Goal: Information Seeking & Learning: Learn about a topic

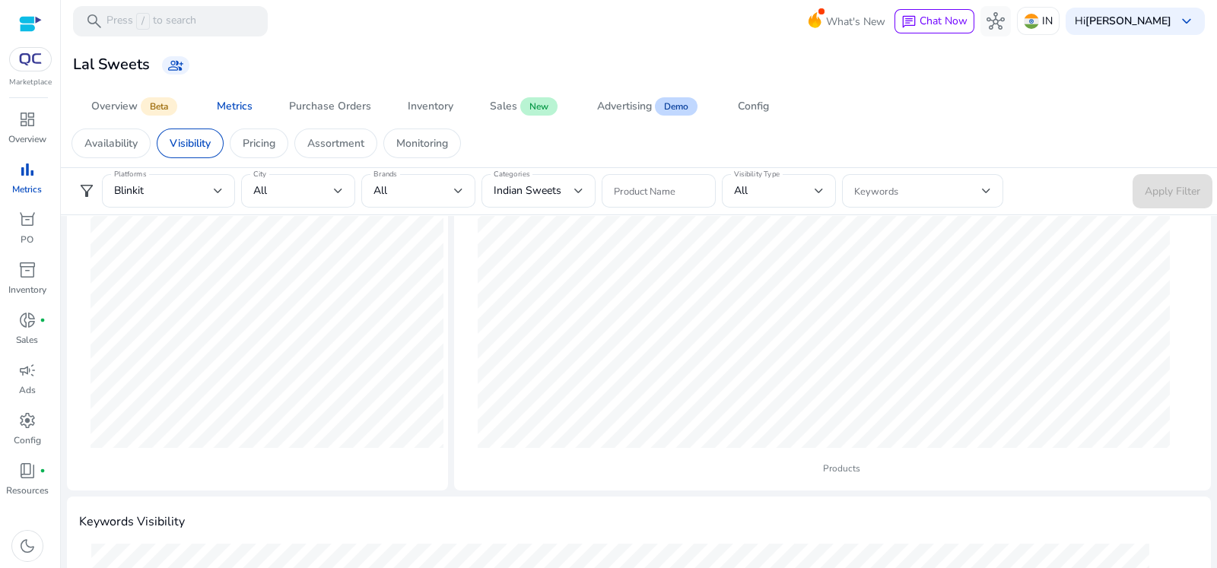
scroll to position [189, 0]
click at [548, 193] on span "Indian Sweets" at bounding box center [528, 190] width 68 height 14
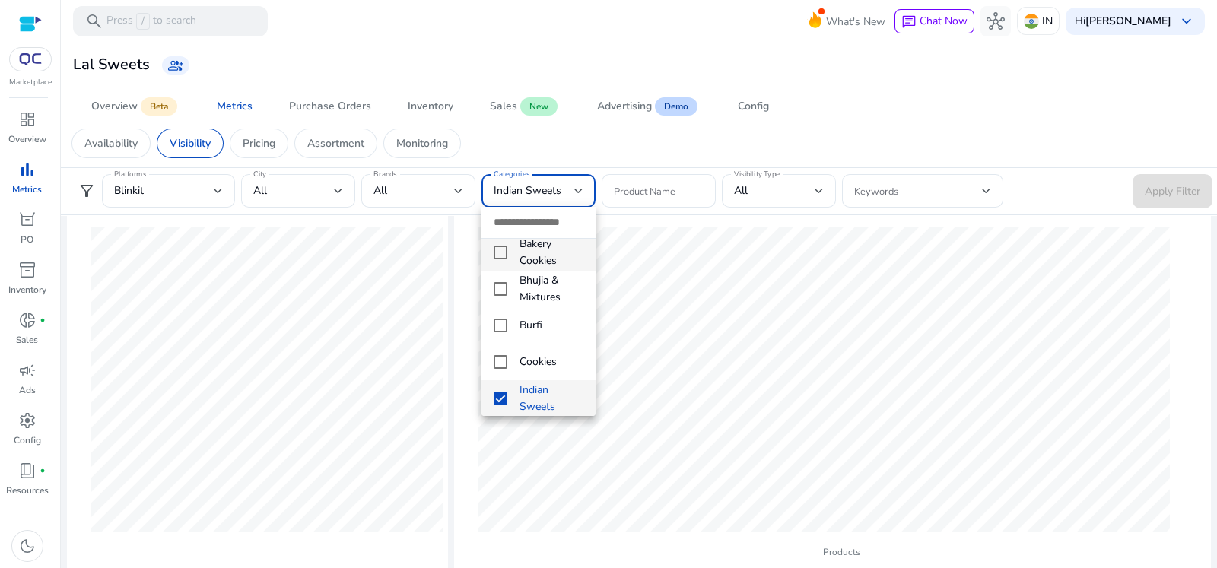
scroll to position [0, 0]
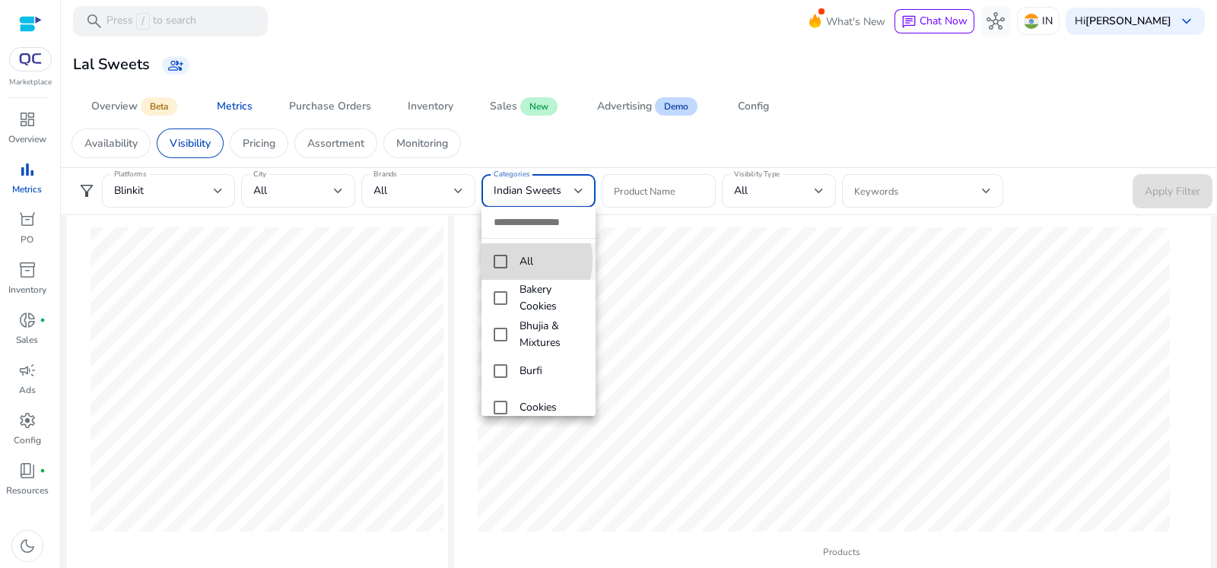
click at [504, 260] on mat-pseudo-checkbox at bounding box center [501, 262] width 14 height 14
click at [1162, 196] on div at bounding box center [608, 284] width 1217 height 568
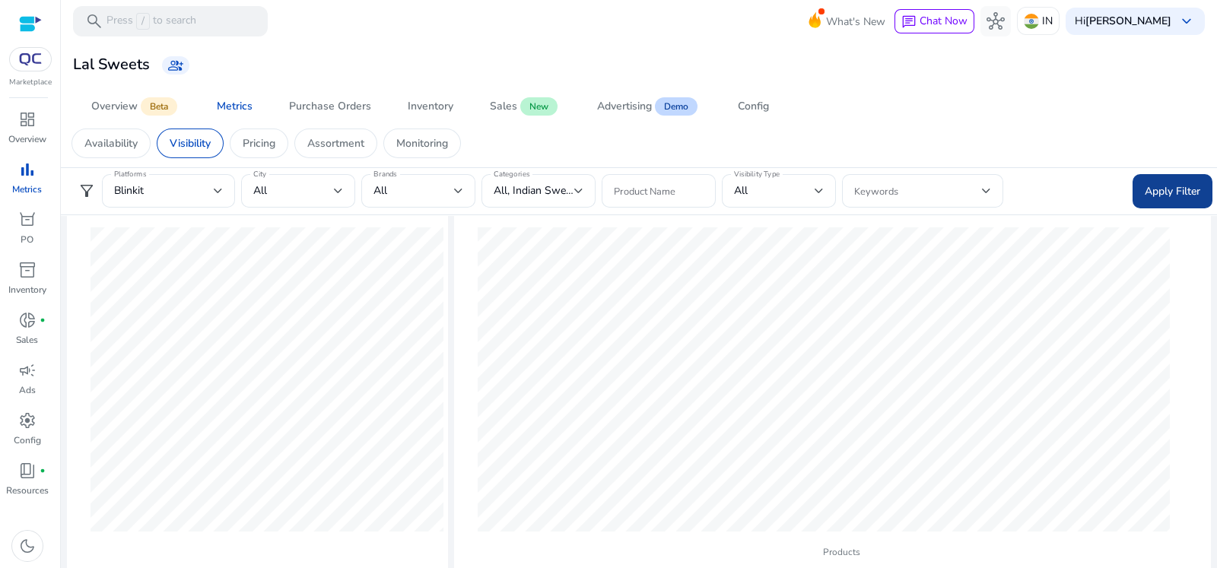
click at [1160, 196] on span "Apply Filter" at bounding box center [1173, 191] width 56 height 16
click at [223, 196] on div "Platforms Blinkit" at bounding box center [168, 190] width 133 height 33
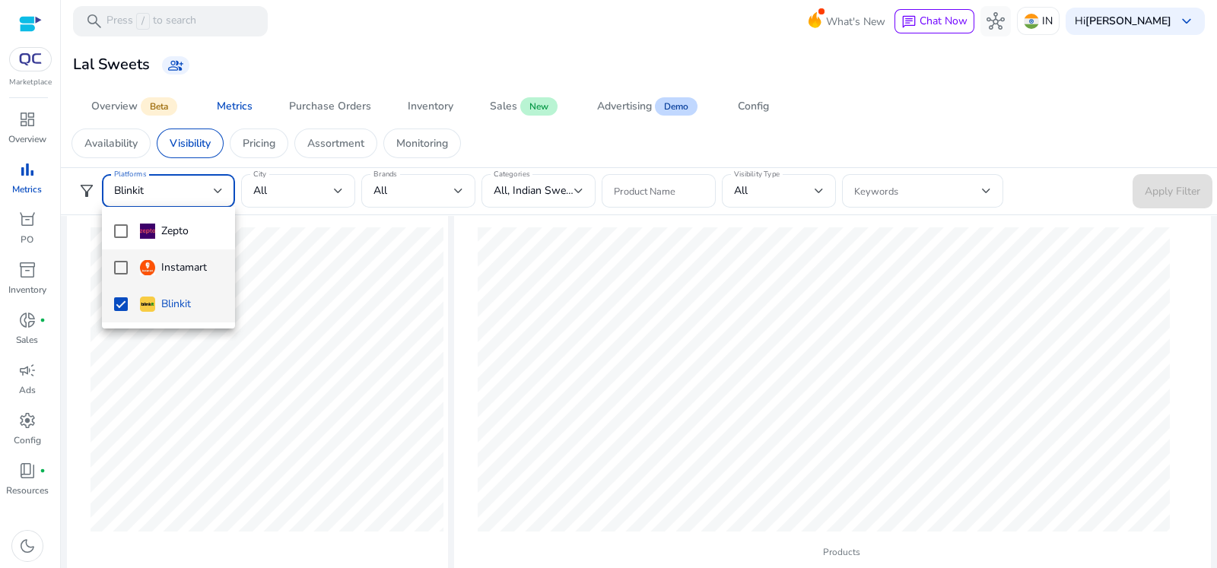
click at [117, 262] on mat-pseudo-checkbox at bounding box center [121, 268] width 14 height 14
drag, startPoint x: 122, startPoint y: 305, endPoint x: 152, endPoint y: 307, distance: 30.5
click at [122, 306] on mat-pseudo-checkbox at bounding box center [121, 305] width 14 height 14
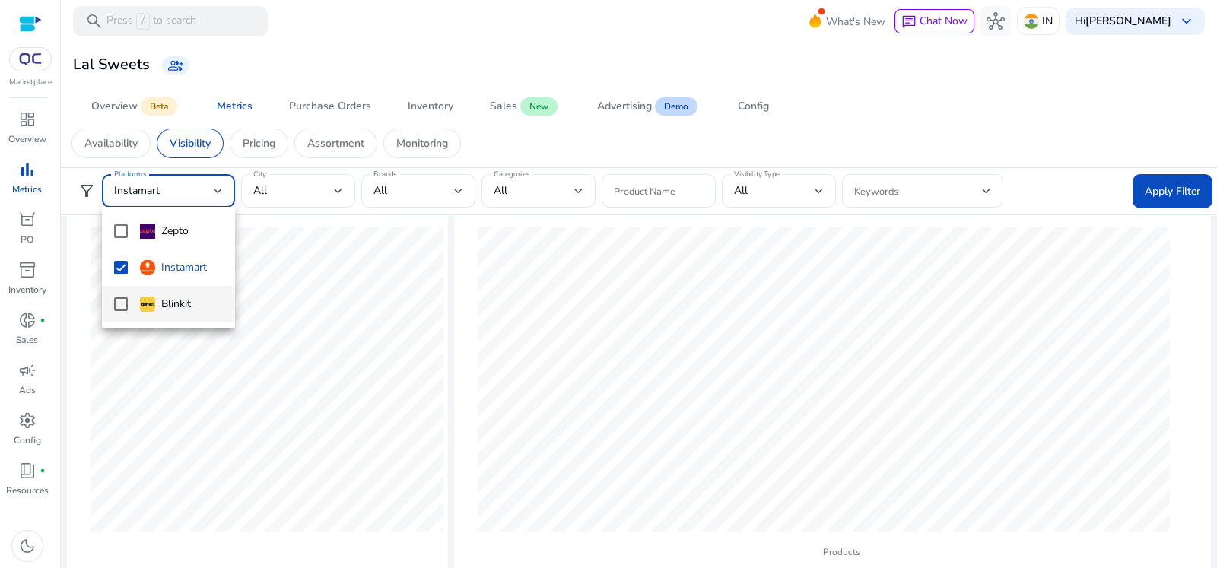
click at [1172, 181] on div at bounding box center [608, 284] width 1217 height 568
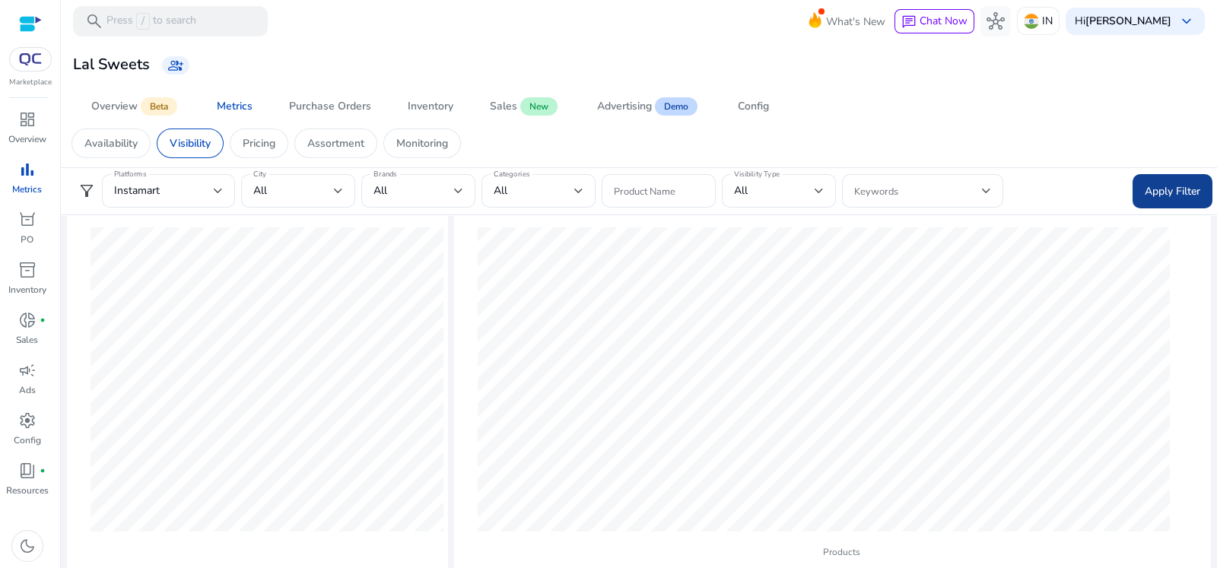
click at [1157, 194] on span "Apply Filter" at bounding box center [1173, 191] width 56 height 16
click at [445, 195] on div "All" at bounding box center [414, 191] width 81 height 17
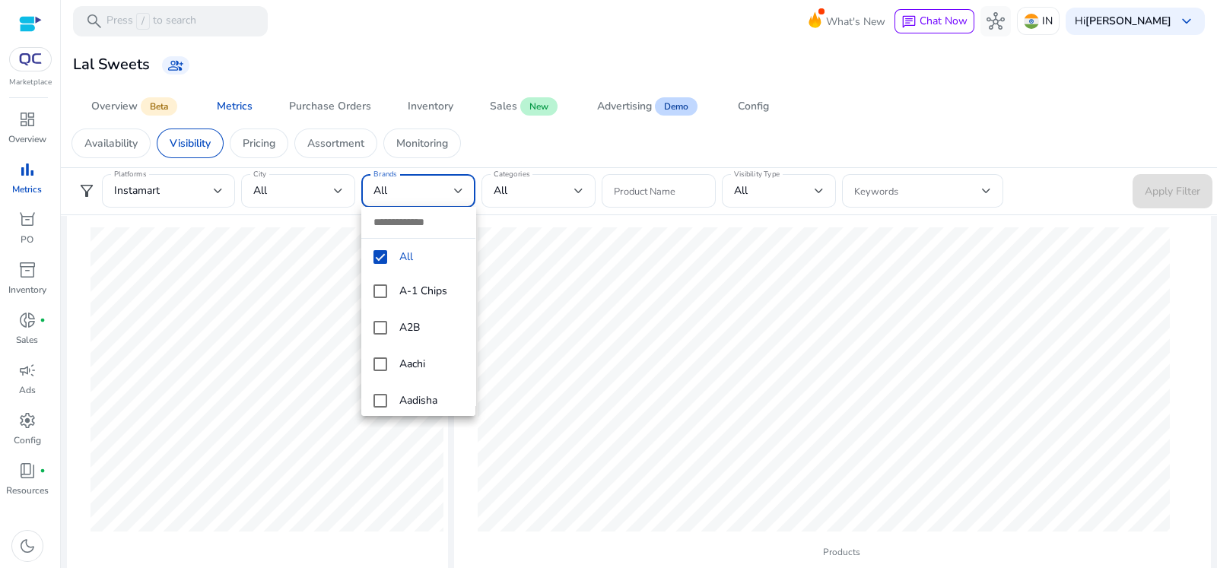
scroll to position [189, 0]
click at [548, 180] on div at bounding box center [608, 284] width 1217 height 568
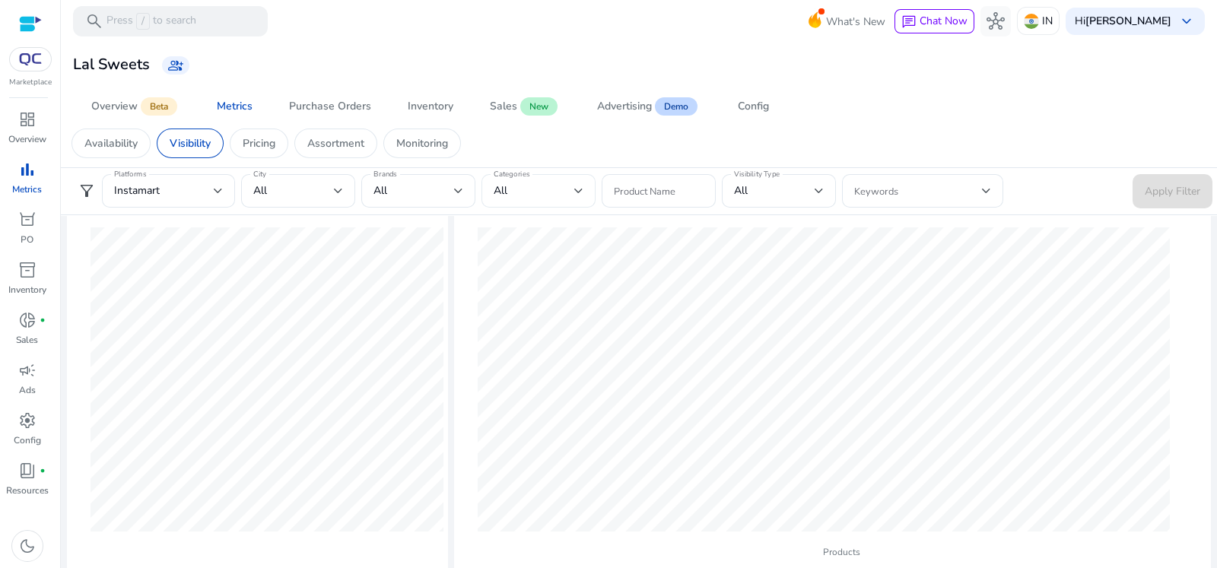
click at [565, 185] on div "All" at bounding box center [534, 191] width 81 height 17
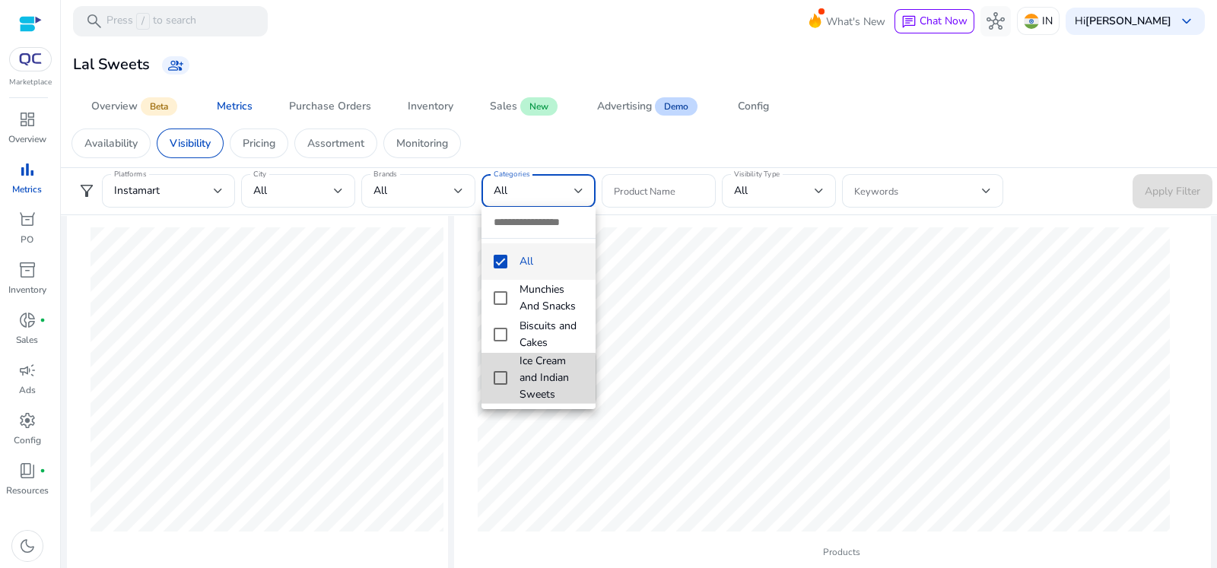
click at [491, 378] on mat-option "Ice Cream and Indian Sweets" at bounding box center [539, 378] width 114 height 50
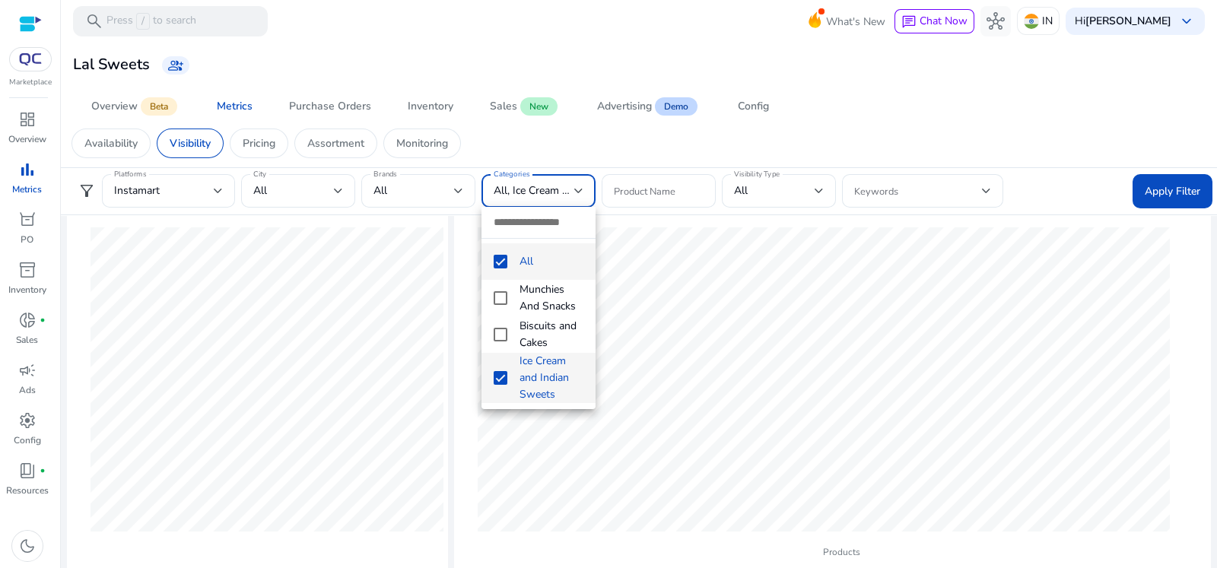
click at [498, 260] on mat-pseudo-checkbox at bounding box center [501, 262] width 14 height 14
click at [1171, 180] on div at bounding box center [608, 284] width 1217 height 568
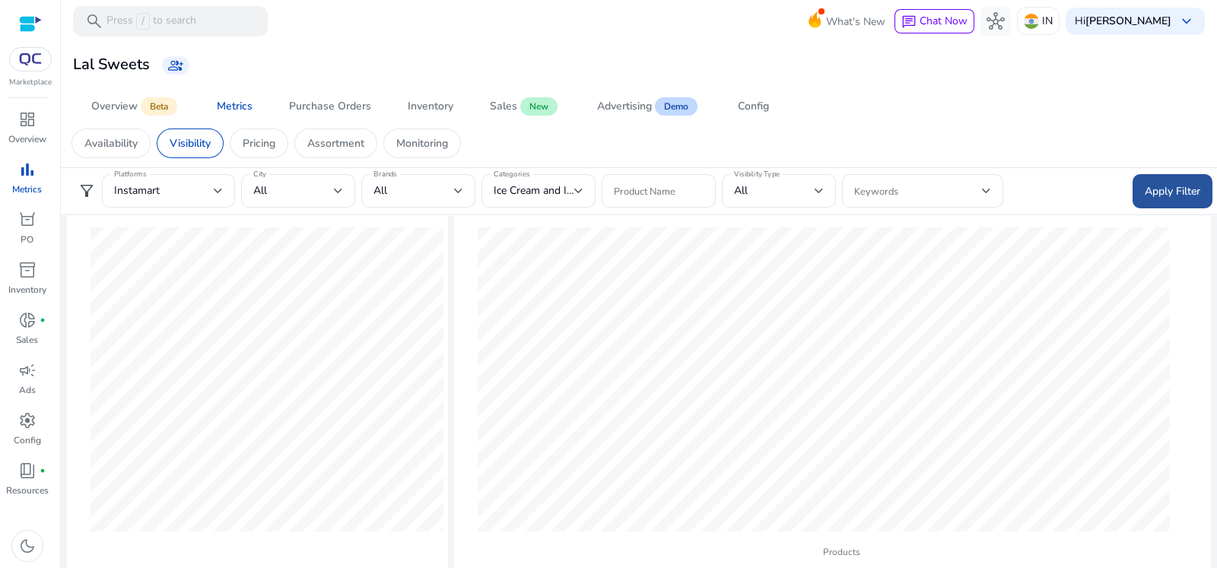
click at [1172, 195] on span "Apply Filter" at bounding box center [1173, 191] width 56 height 16
click at [206, 186] on div "Instamart" at bounding box center [164, 191] width 100 height 17
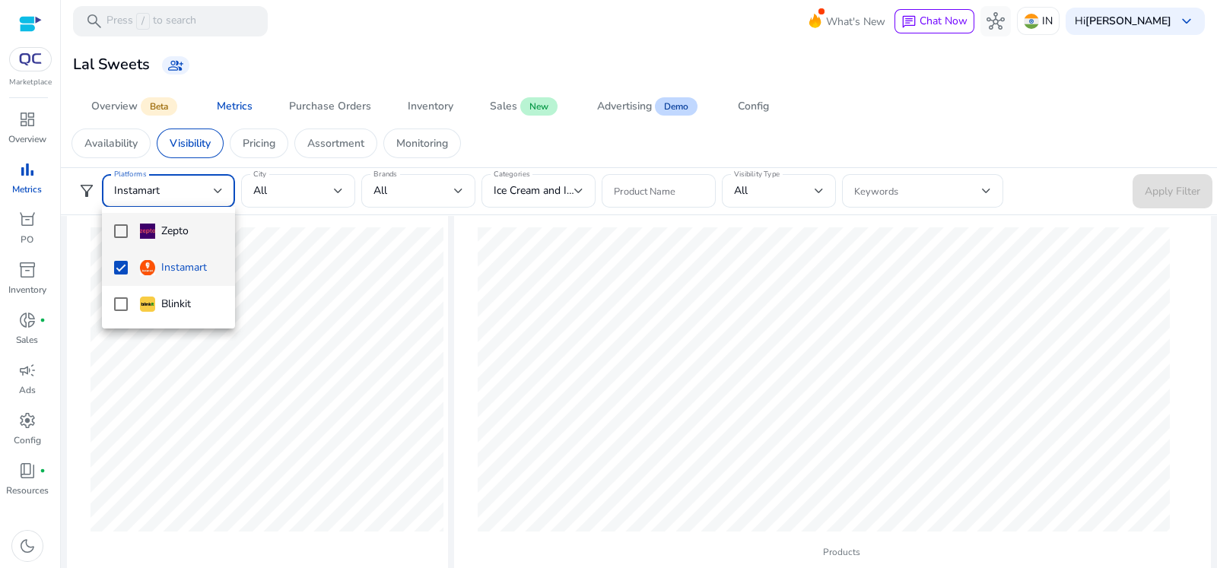
drag, startPoint x: 116, startPoint y: 230, endPoint x: 153, endPoint y: 248, distance: 41.5
click at [120, 234] on mat-pseudo-checkbox at bounding box center [121, 231] width 14 height 14
click at [129, 273] on mat-option "Instamart" at bounding box center [168, 268] width 133 height 37
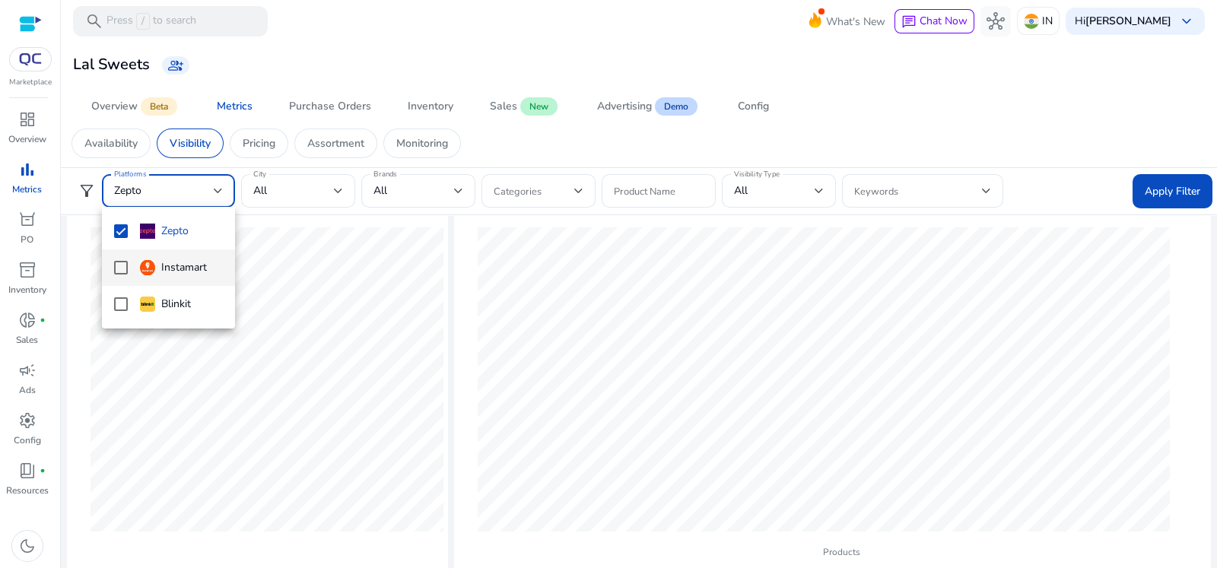
click at [1163, 192] on div at bounding box center [608, 284] width 1217 height 568
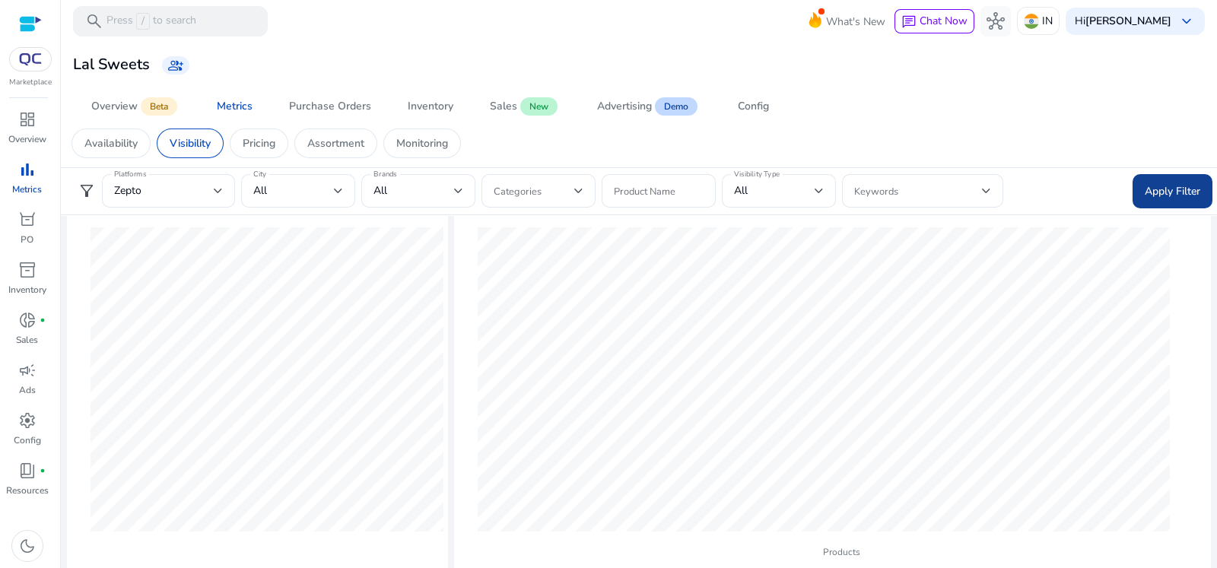
click at [1137, 204] on span at bounding box center [1173, 191] width 80 height 37
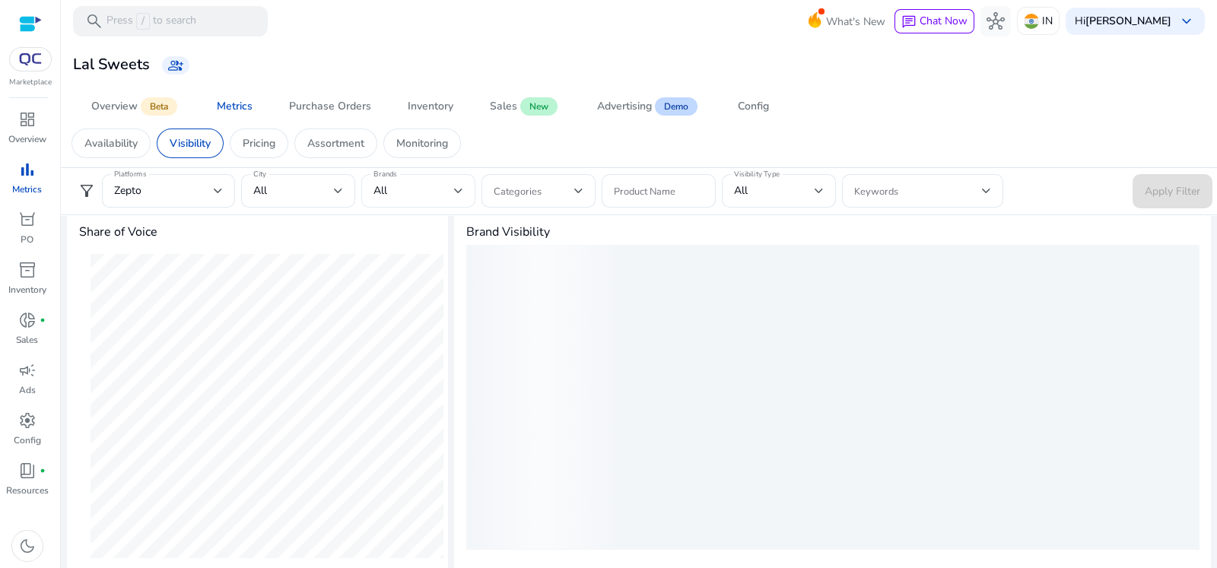
click at [424, 187] on div "All" at bounding box center [414, 191] width 81 height 17
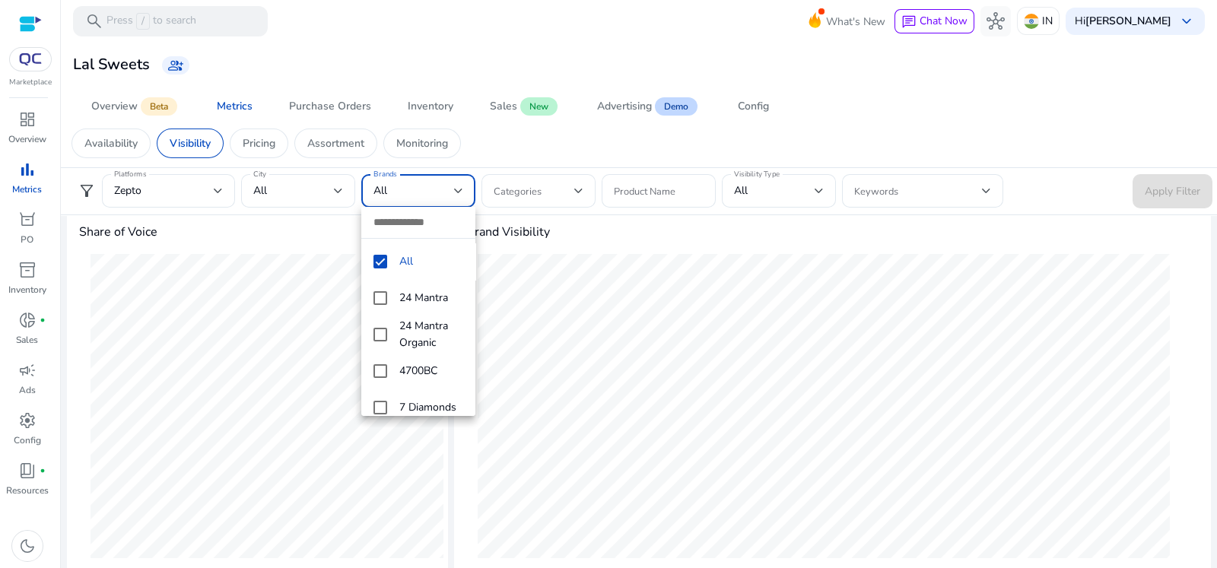
click at [539, 195] on div at bounding box center [608, 284] width 1217 height 568
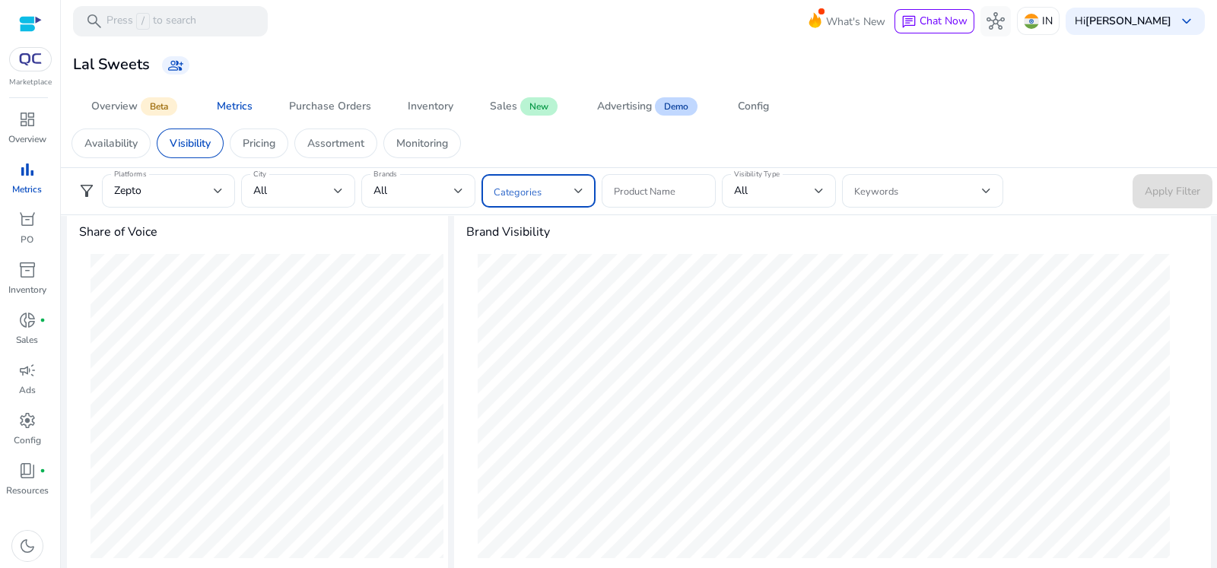
click at [537, 190] on span at bounding box center [534, 191] width 81 height 17
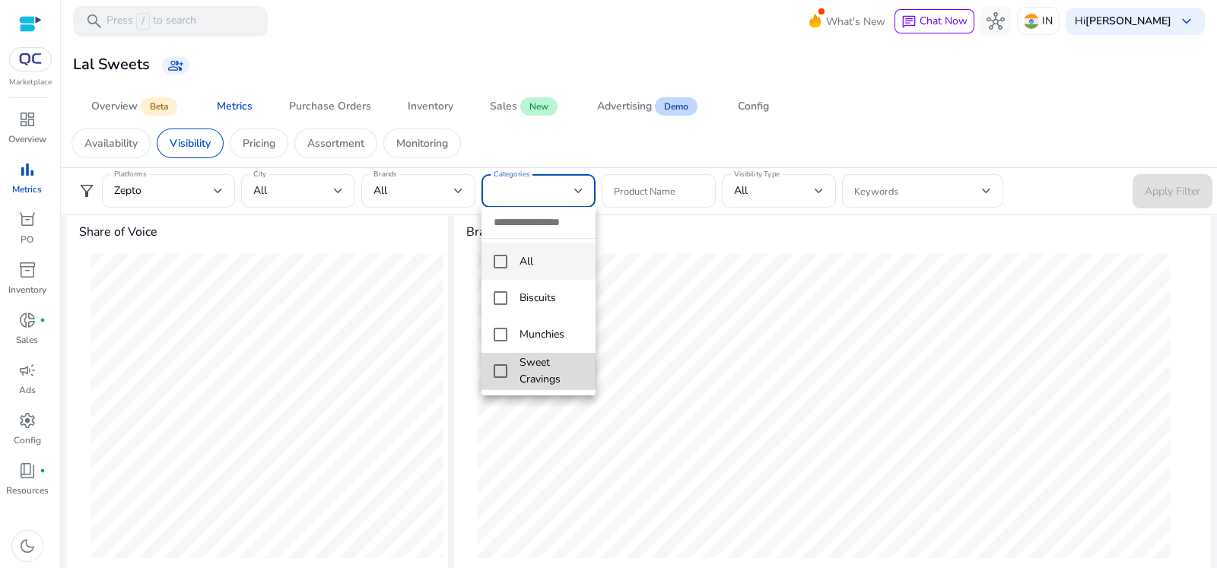
click at [495, 373] on mat-pseudo-checkbox at bounding box center [501, 371] width 14 height 14
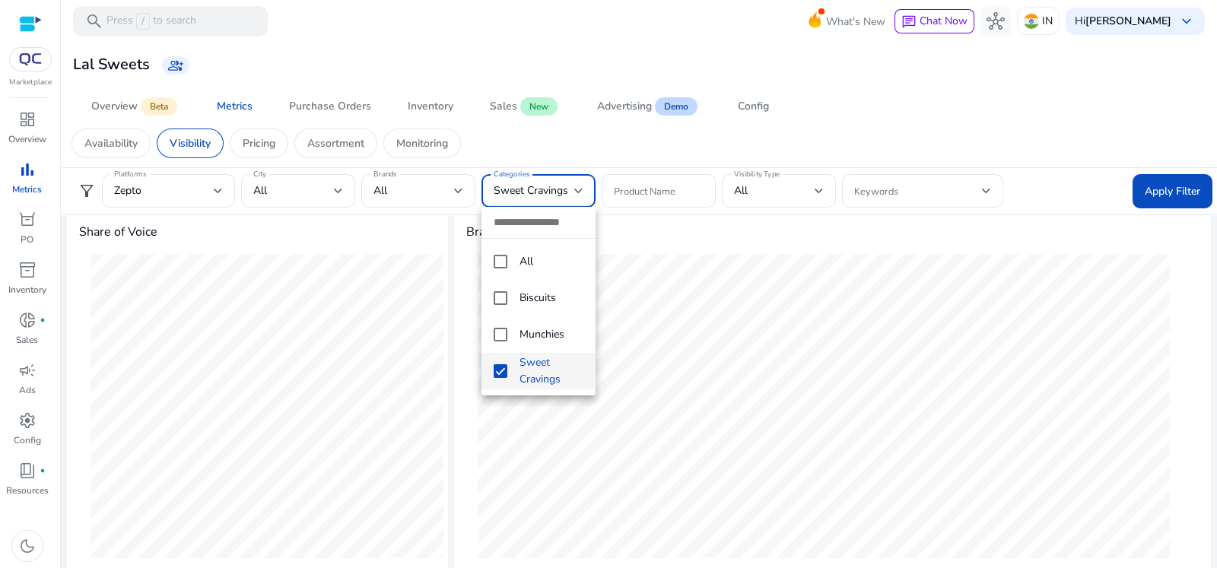
click at [1148, 196] on div at bounding box center [608, 284] width 1217 height 568
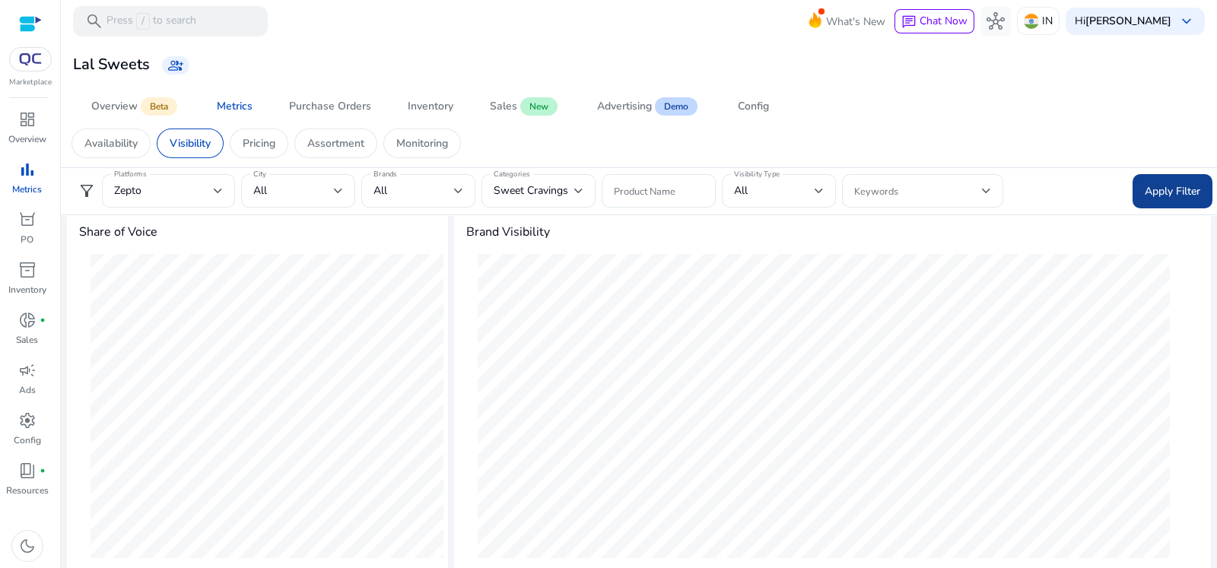
click at [1148, 196] on span "Apply Filter" at bounding box center [1173, 191] width 56 height 16
